Goal: Leave review/rating: Leave review/rating

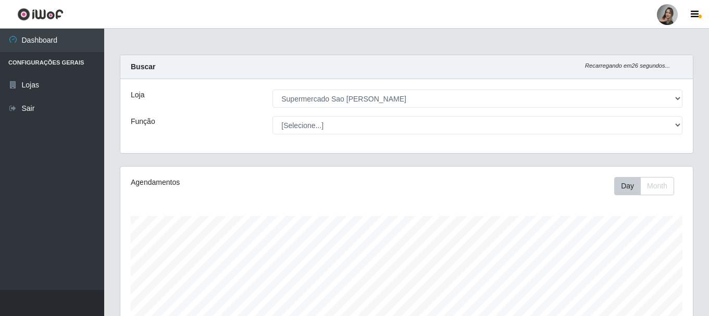
select select "383"
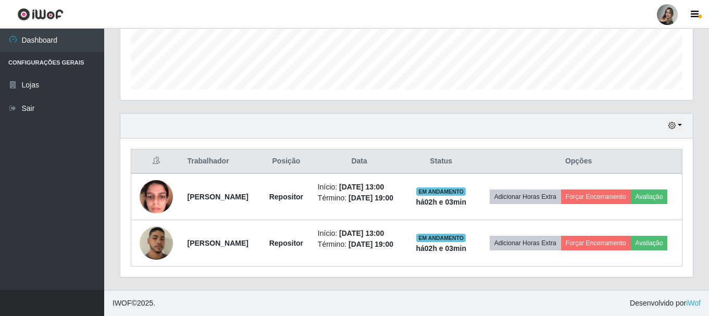
scroll to position [298, 0]
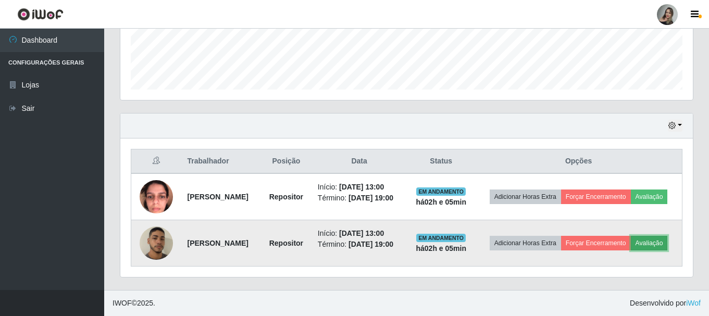
click at [631, 250] on button "Avaliação" at bounding box center [649, 243] width 37 height 15
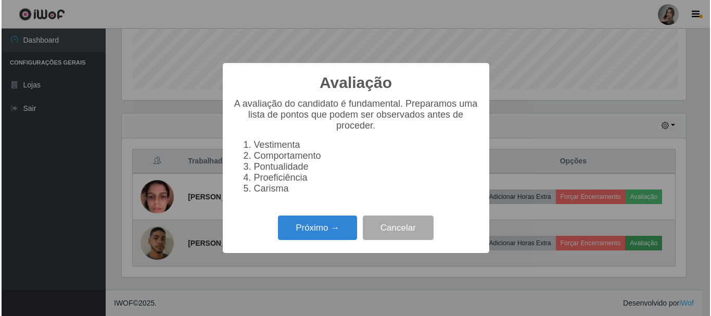
scroll to position [216, 567]
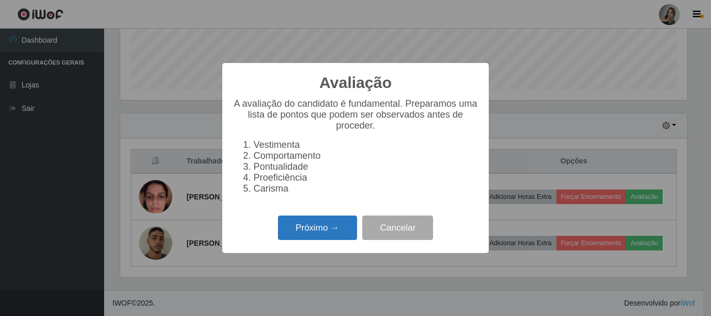
click at [321, 228] on button "Próximo →" at bounding box center [317, 228] width 79 height 24
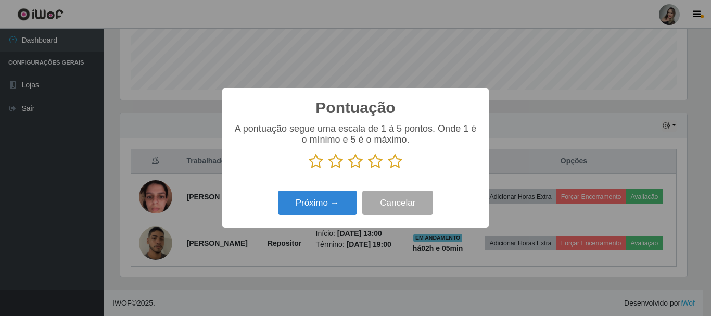
scroll to position [520434, 520083]
click at [318, 161] on icon at bounding box center [316, 162] width 15 height 16
click at [309, 169] on input "radio" at bounding box center [309, 169] width 0 height 0
click at [319, 208] on button "Próximo →" at bounding box center [317, 203] width 79 height 24
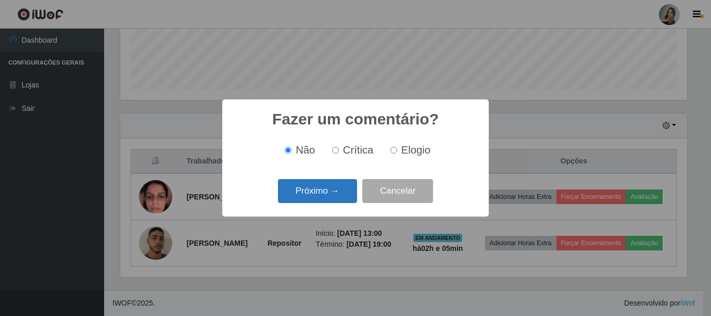
click at [321, 196] on button "Próximo →" at bounding box center [317, 191] width 79 height 24
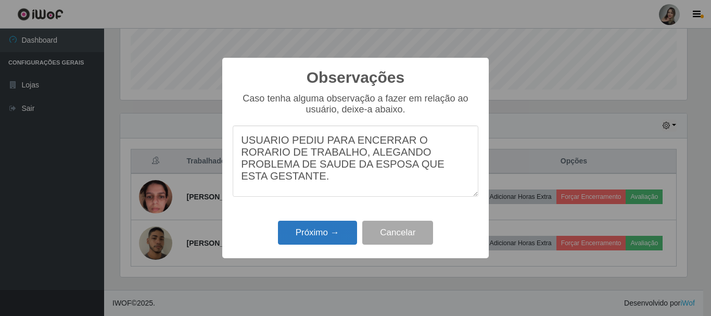
type textarea "USUARIO PEDIU PARA ENCERRAR O RORARIO DE TRABALHO, ALEGANDO PROBLEMA DE SAUDE D…"
click at [315, 230] on button "Próximo →" at bounding box center [317, 233] width 79 height 24
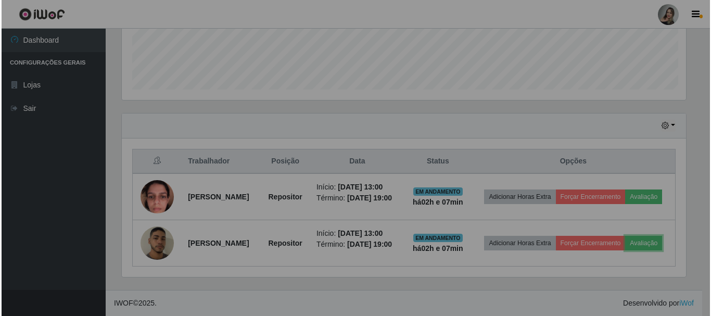
scroll to position [216, 572]
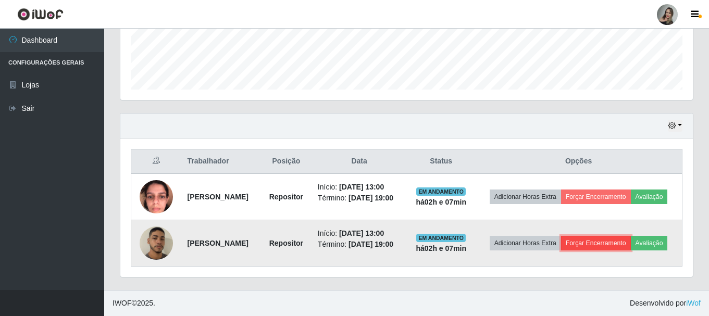
click at [628, 236] on button "Forçar Encerramento" at bounding box center [596, 243] width 70 height 15
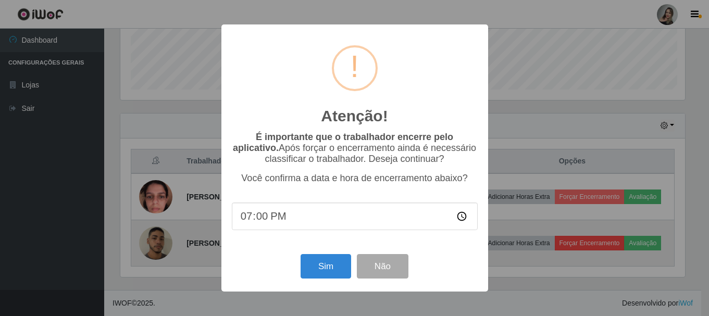
scroll to position [216, 567]
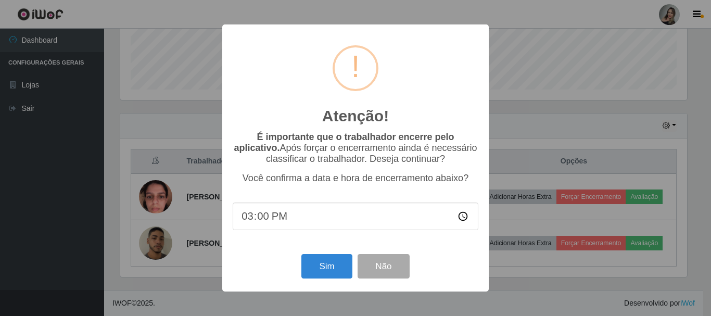
type input "15:03"
click at [323, 264] on button "Sim" at bounding box center [326, 266] width 51 height 24
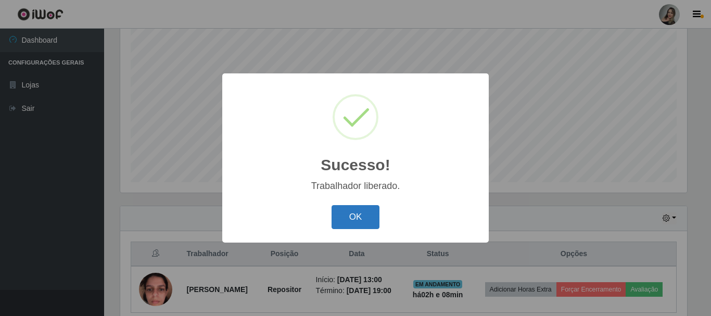
click at [371, 215] on button "OK" at bounding box center [356, 217] width 48 height 24
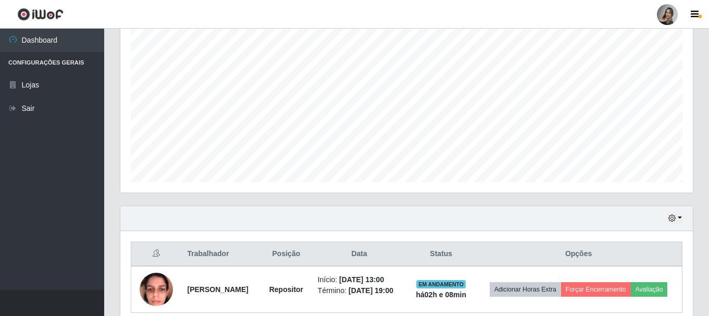
scroll to position [244, 0]
